Goal: Browse casually

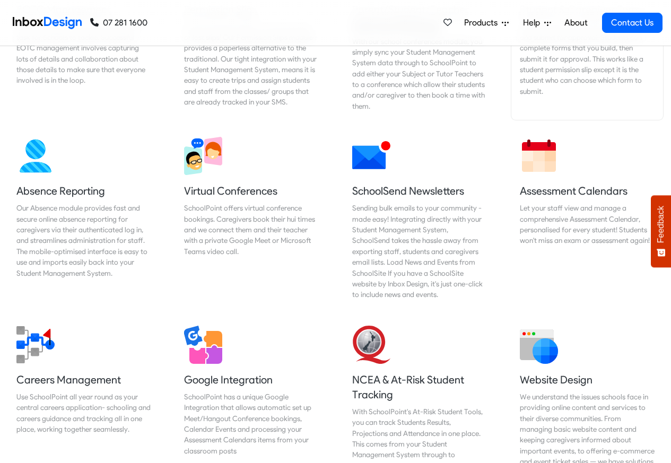
scroll to position [827, 0]
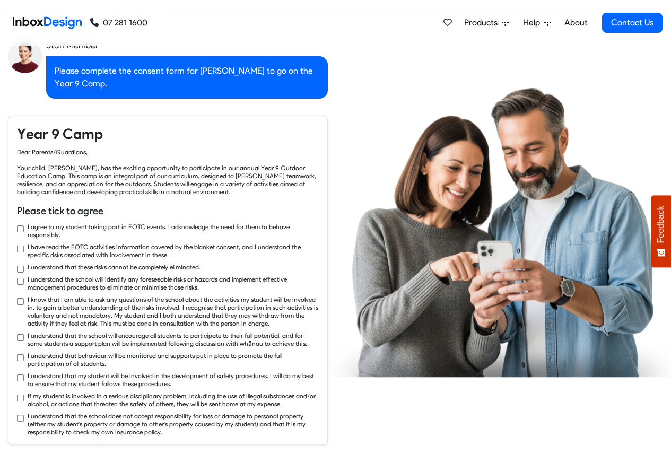
checkbox input "true"
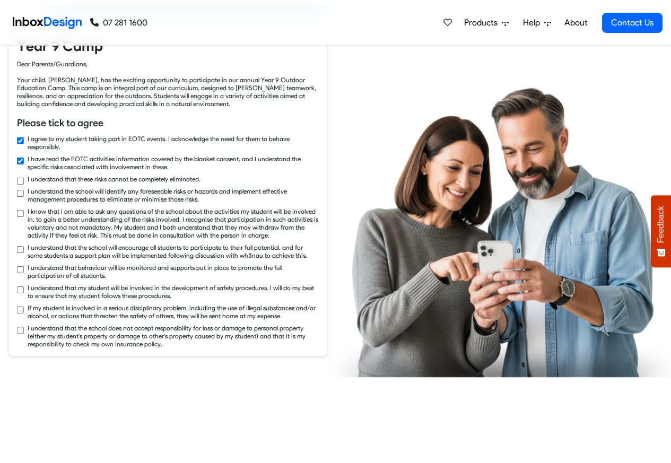
checkbox input "true"
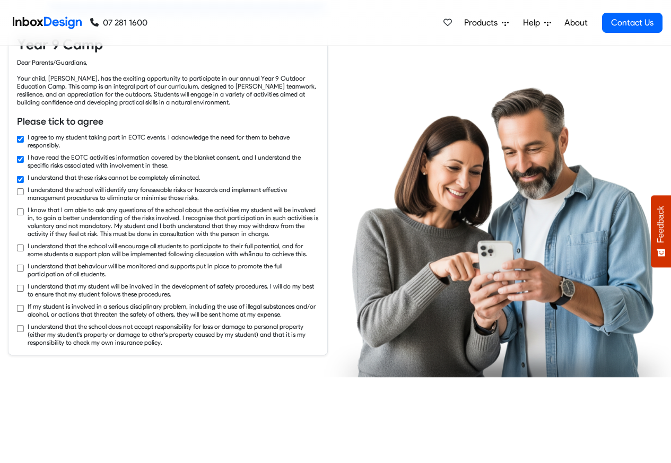
checkbox input "true"
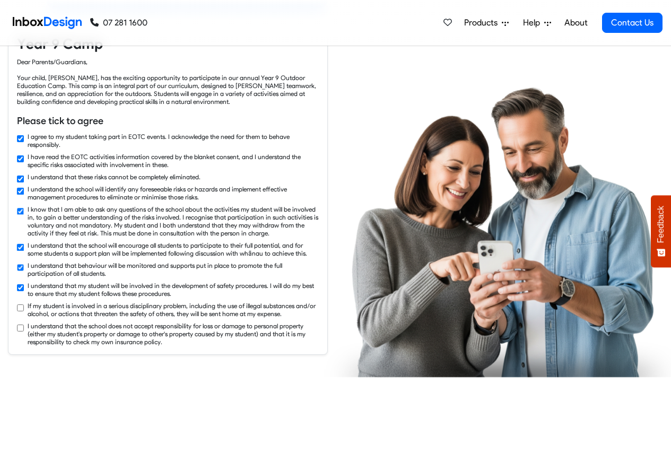
checkbox input "true"
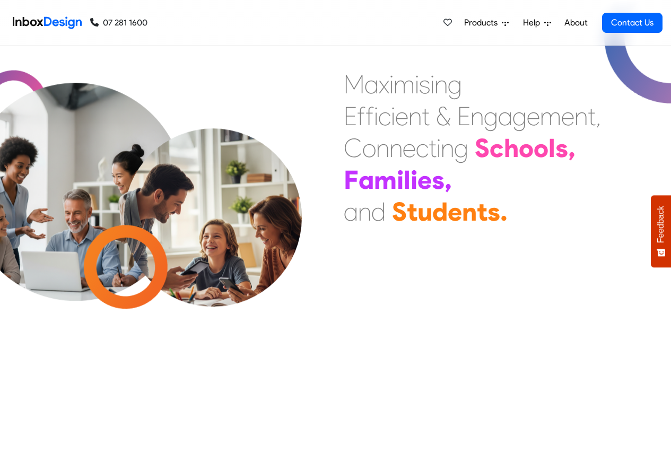
scroll to position [382, 0]
